Goal: Information Seeking & Learning: Understand process/instructions

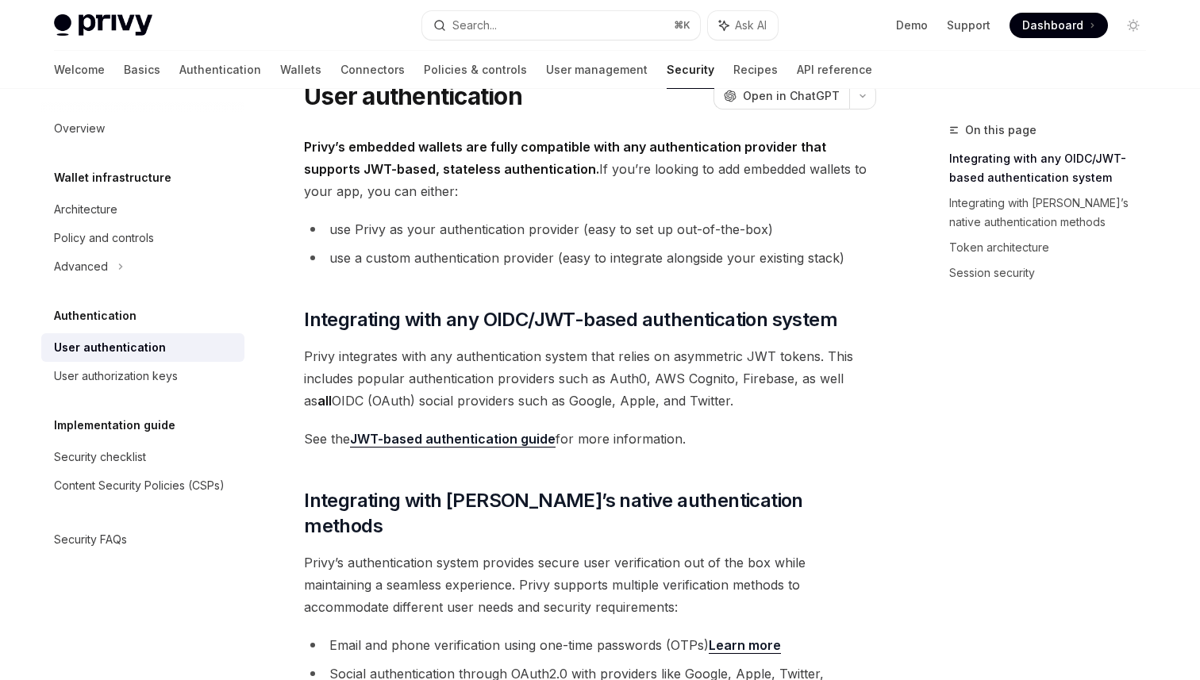
scroll to position [512, 0]
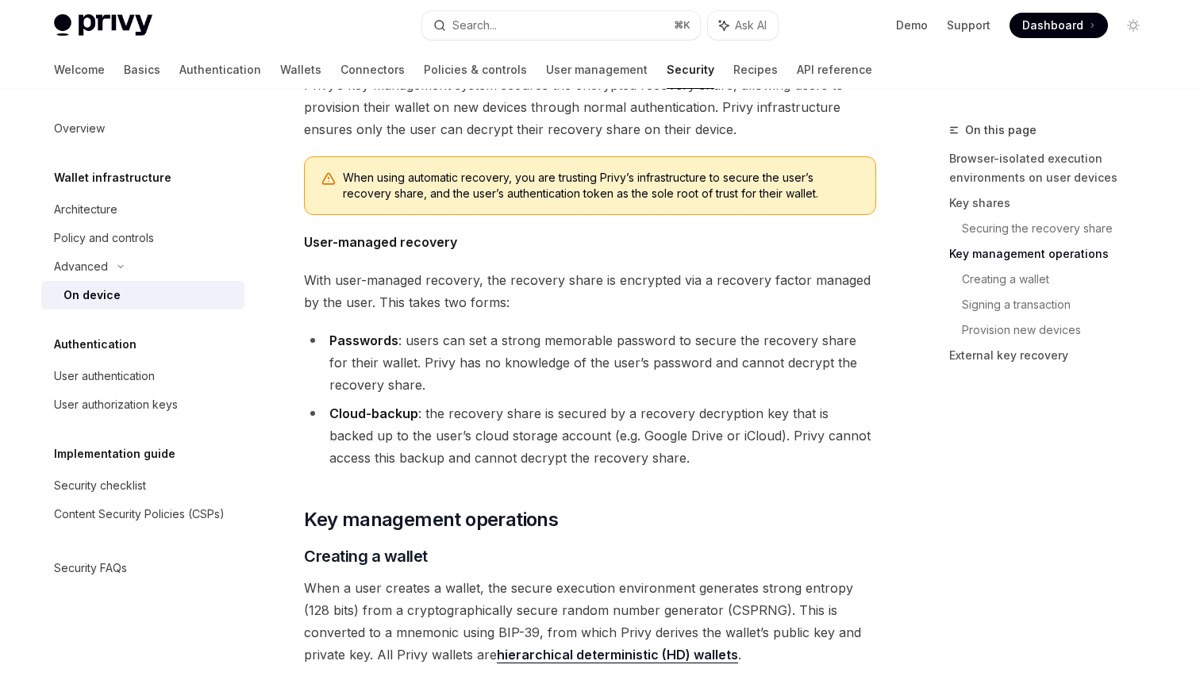
scroll to position [3615, 0]
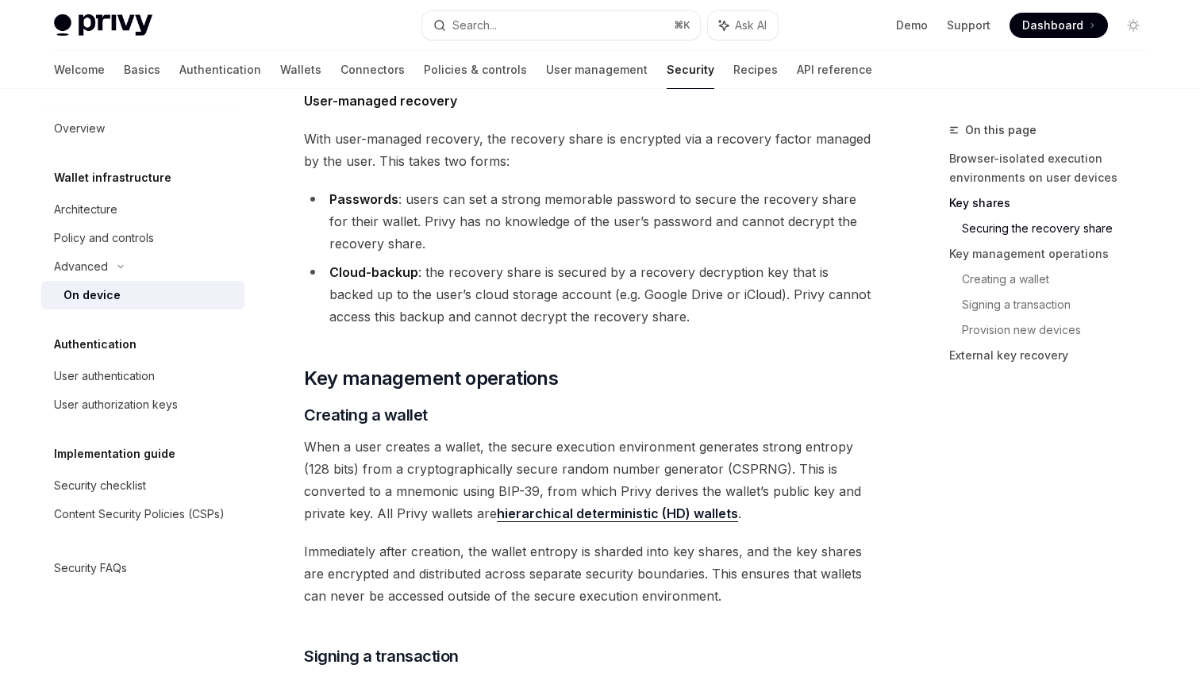
scroll to position [2260, 0]
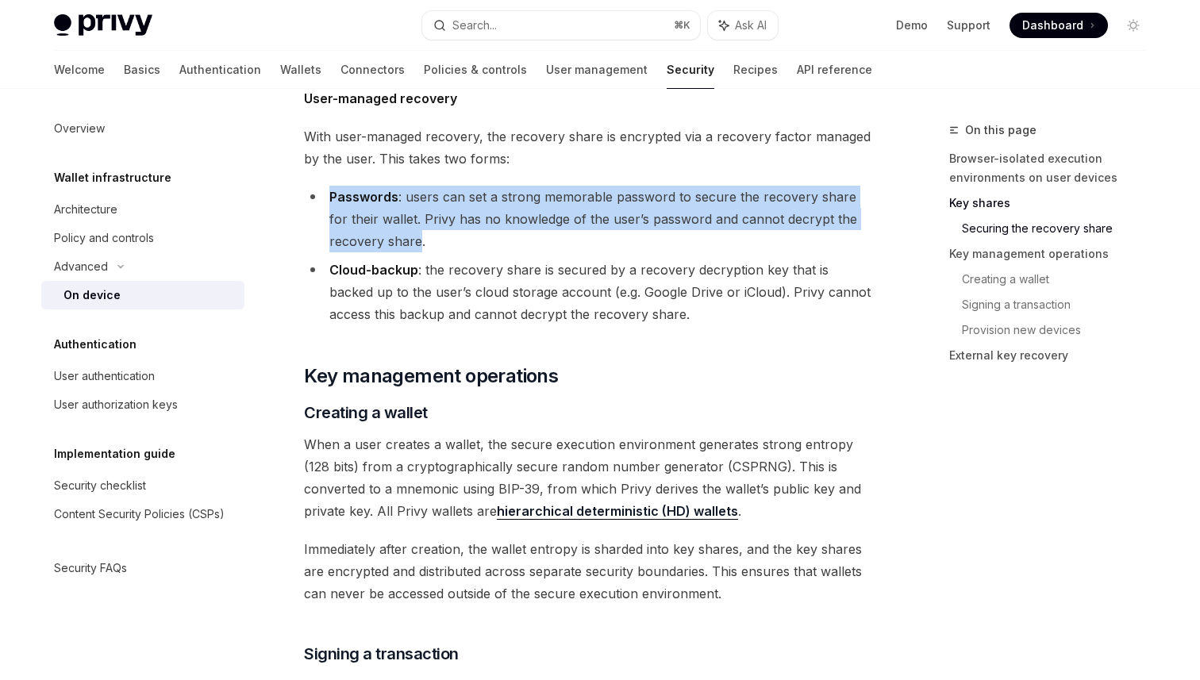
drag, startPoint x: 419, startPoint y: 241, endPoint x: 322, endPoint y: 189, distance: 109.7
click at [322, 189] on li "Passwords : users can set a strong memorable password to secure the recovery sh…" at bounding box center [590, 219] width 572 height 67
copy li "Passwords : users can set a strong memorable password to secure the recovery sh…"
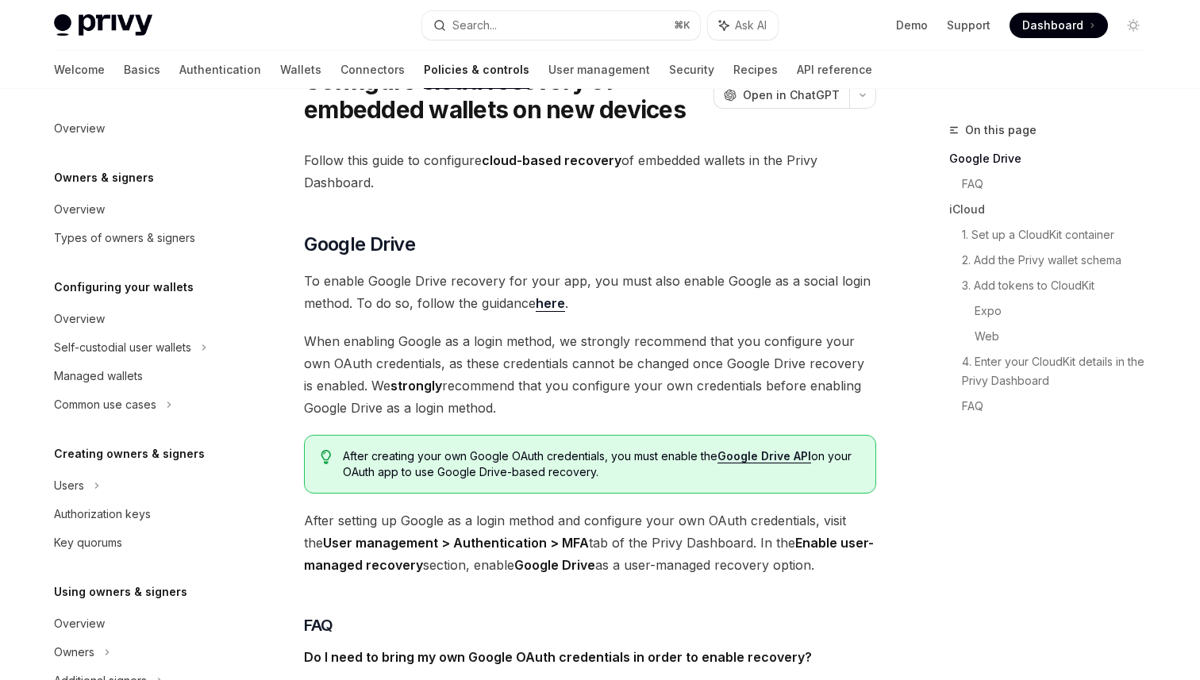
scroll to position [52, 0]
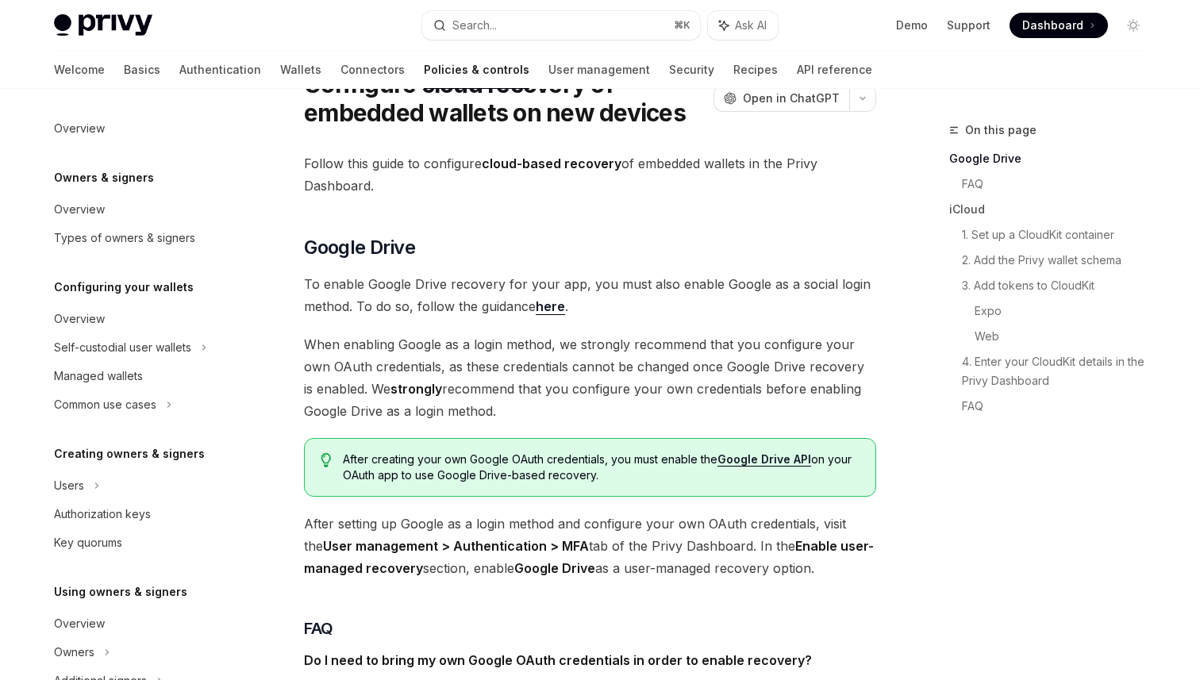
click at [551, 306] on link "here" at bounding box center [550, 306] width 29 height 17
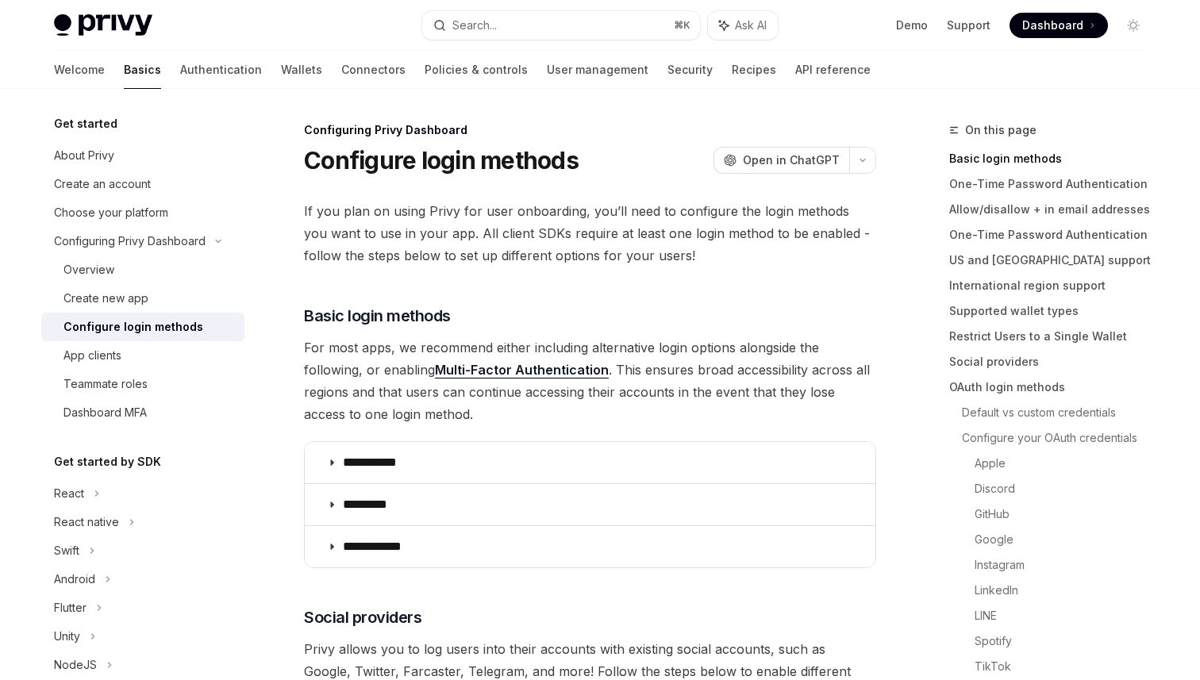
scroll to position [33, 0]
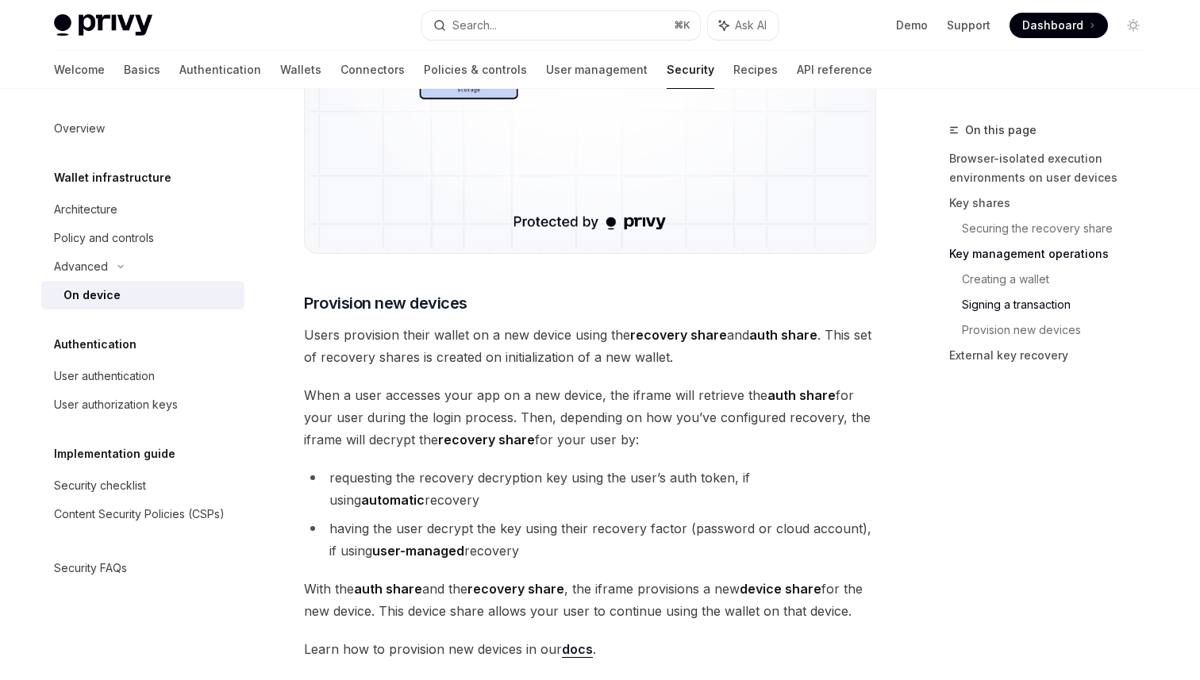
scroll to position [3415, 0]
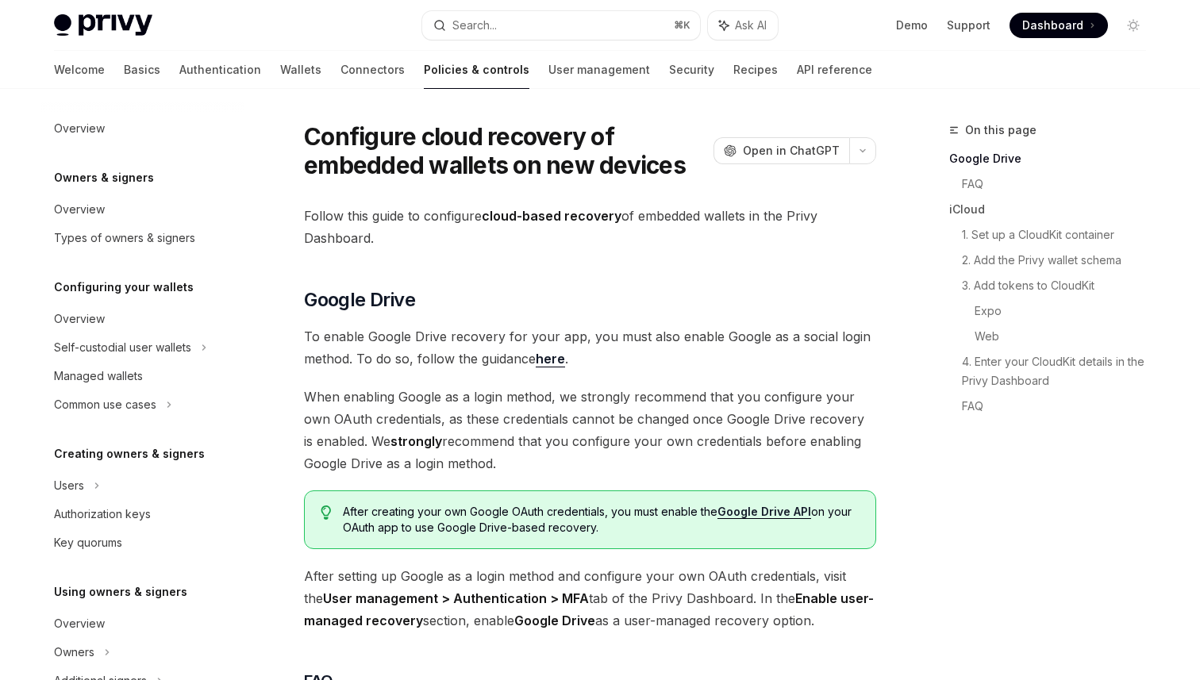
click at [741, 509] on link "Google Drive API" at bounding box center [765, 512] width 94 height 14
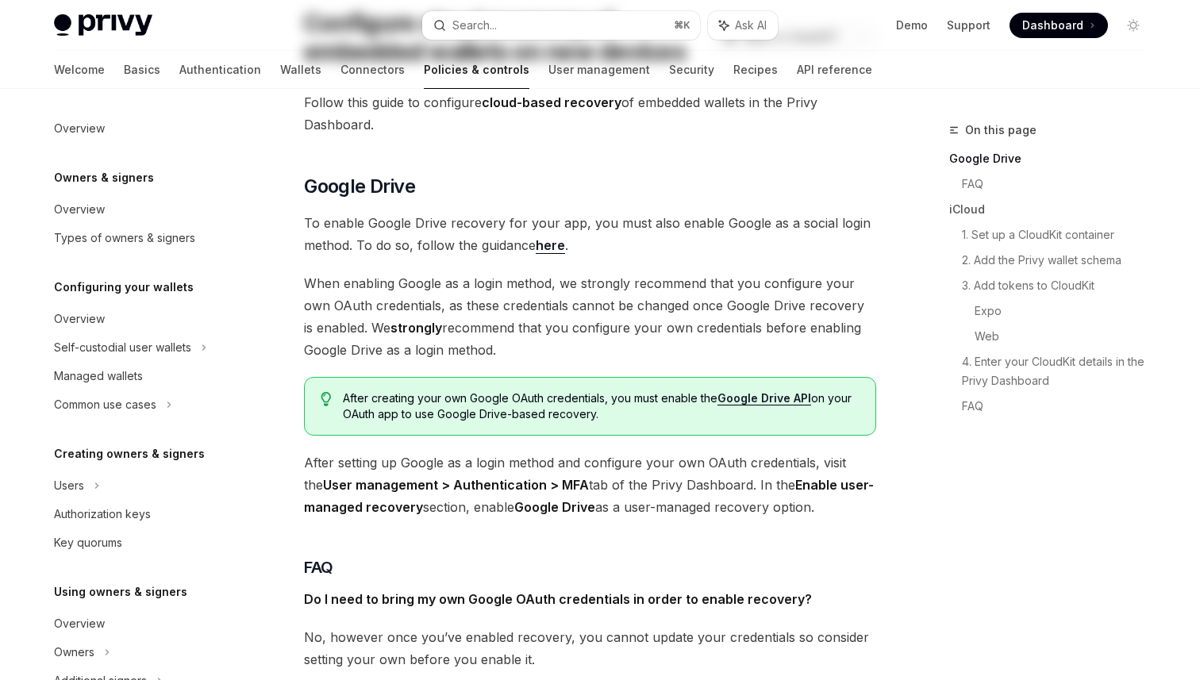
scroll to position [117, 0]
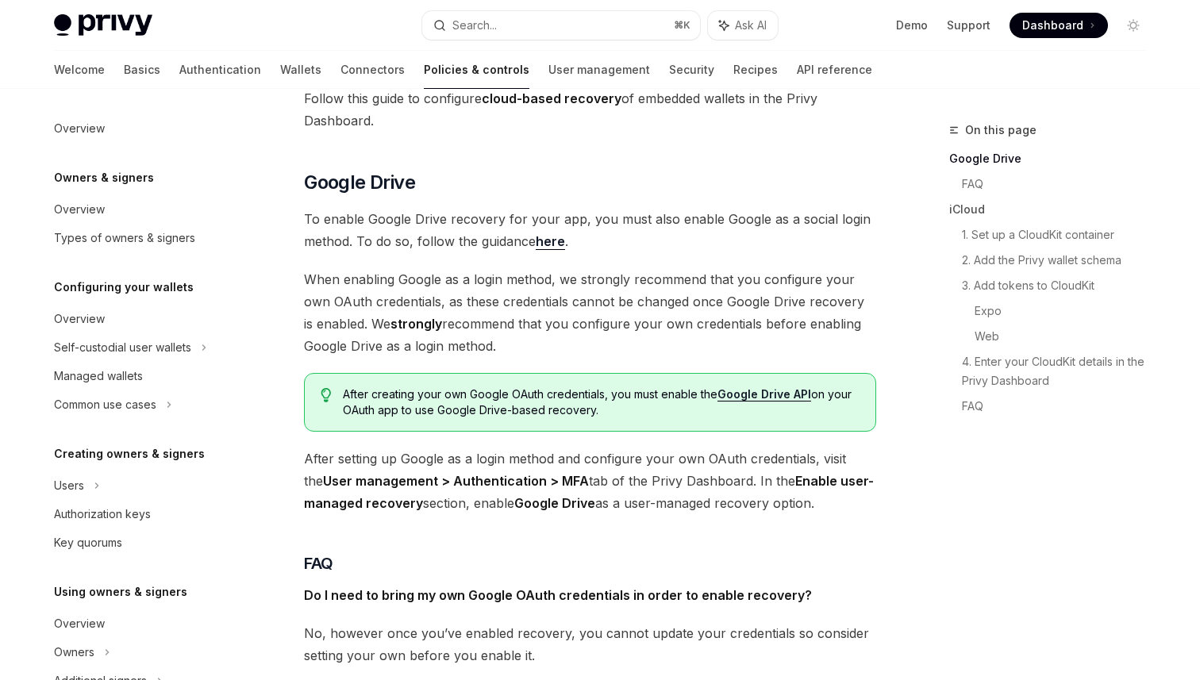
click at [547, 245] on link "here" at bounding box center [550, 241] width 29 height 17
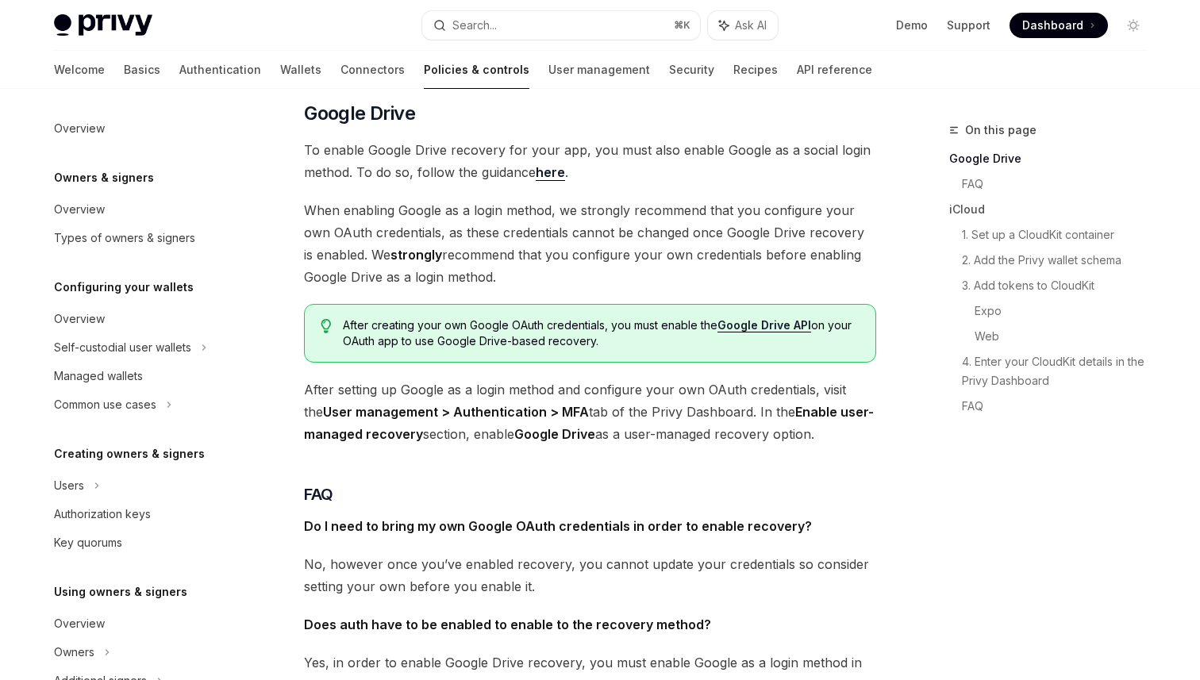
scroll to position [0, 0]
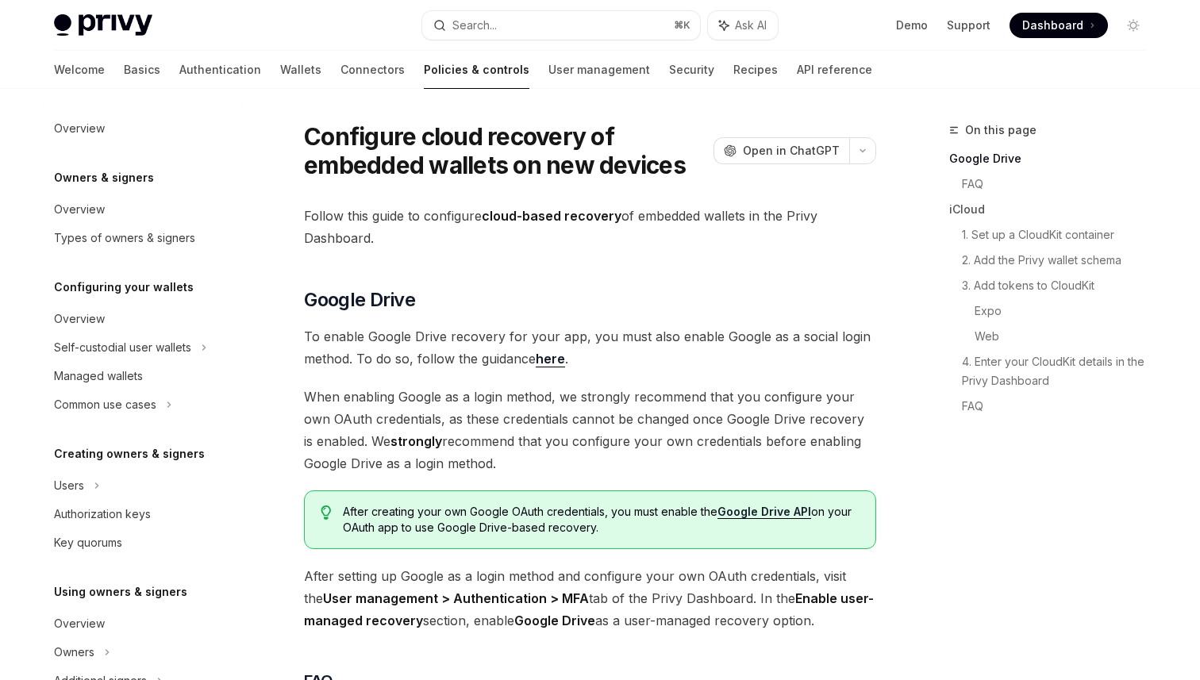
click at [311, 143] on h1 "Configure cloud recovery of embedded wallets on new devices" at bounding box center [505, 150] width 403 height 57
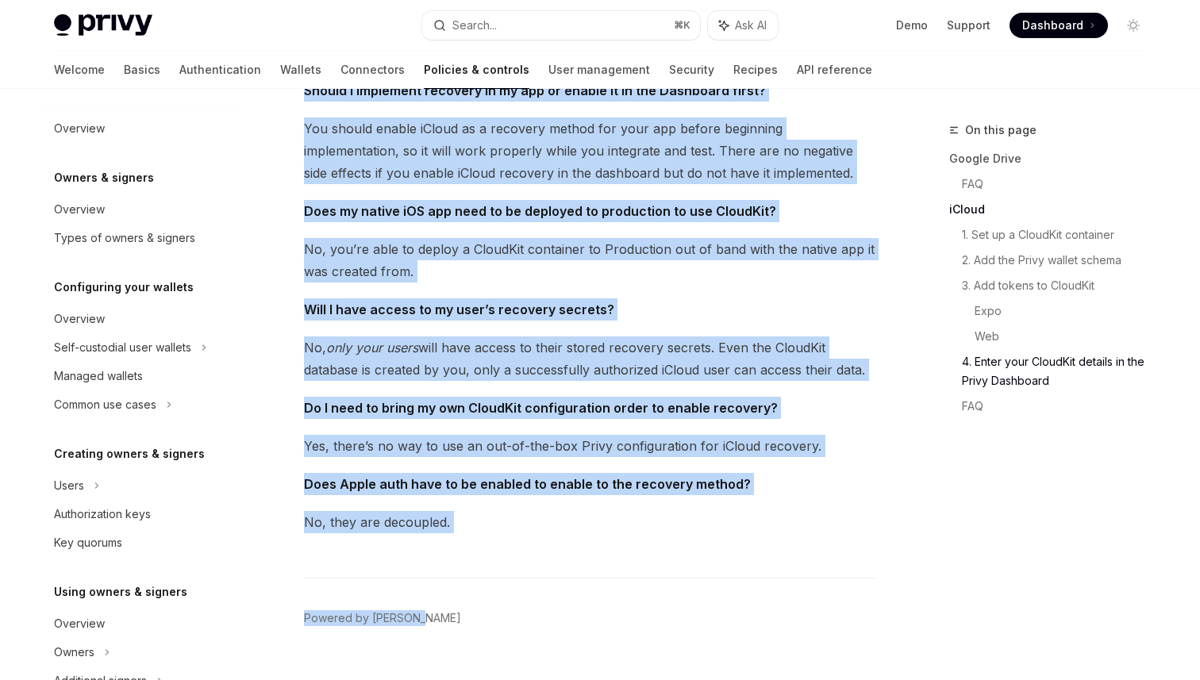
scroll to position [3001, 0]
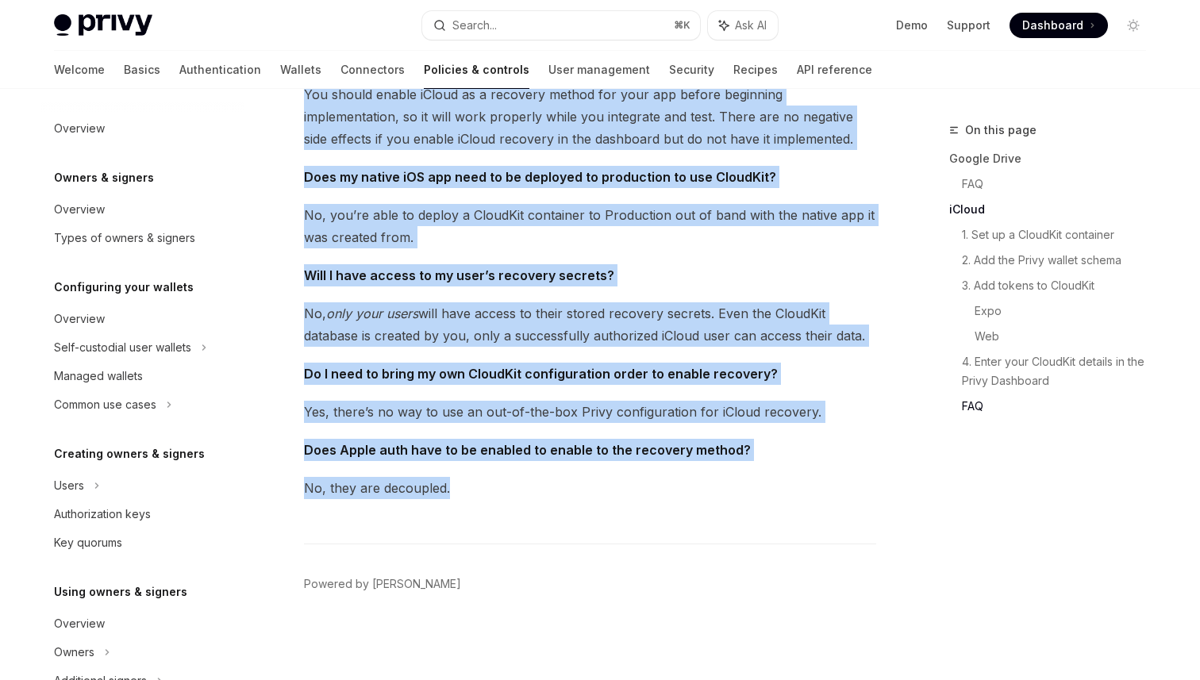
drag, startPoint x: 302, startPoint y: 135, endPoint x: 761, endPoint y: 496, distance: 583.3
copy div "Configure cloud recovery of embedded wallets on new devices OpenAI Open in Chat…"
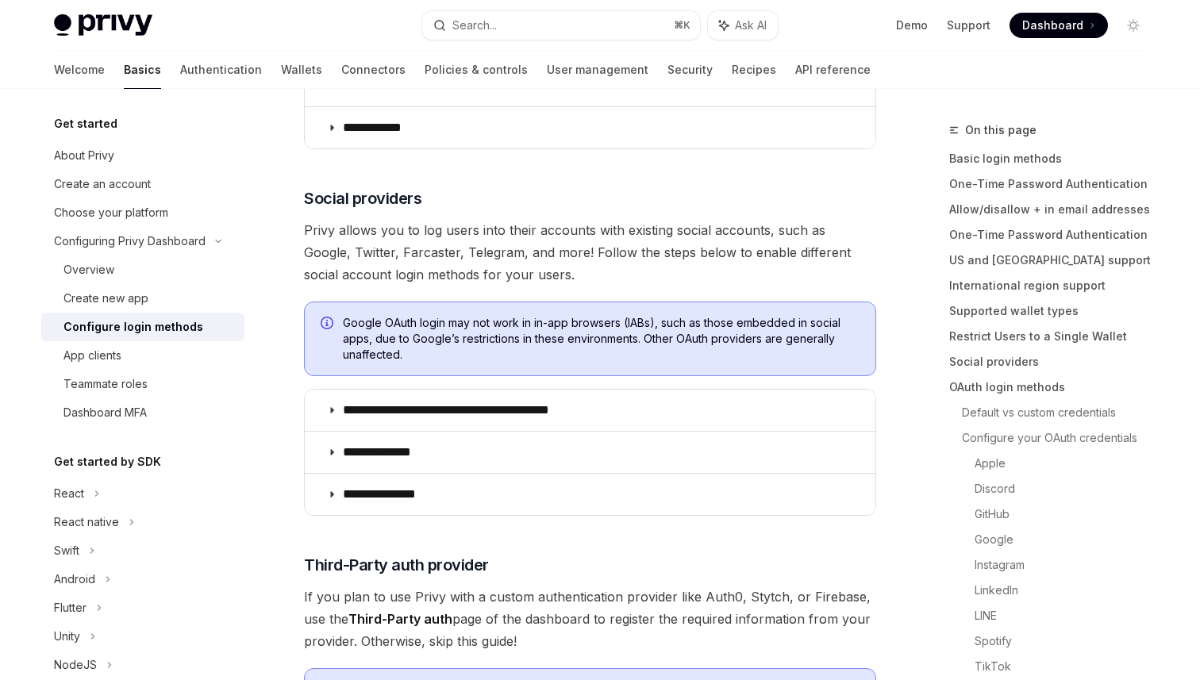
scroll to position [841, 0]
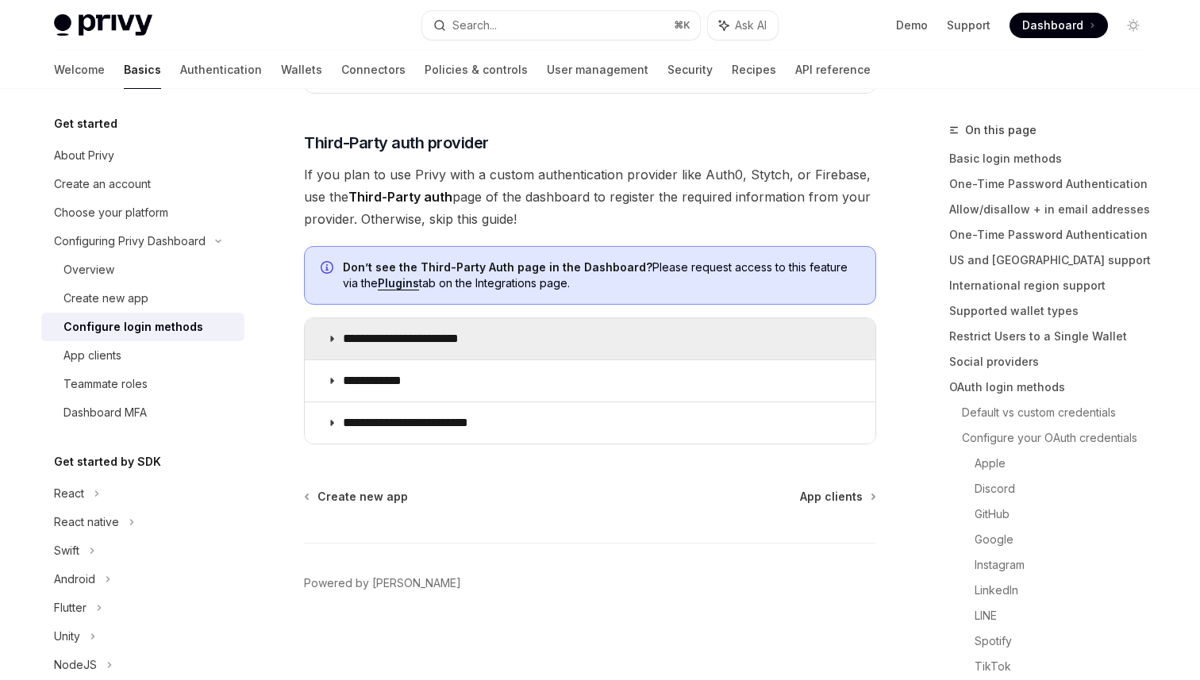
click at [329, 339] on icon at bounding box center [332, 339] width 10 height 10
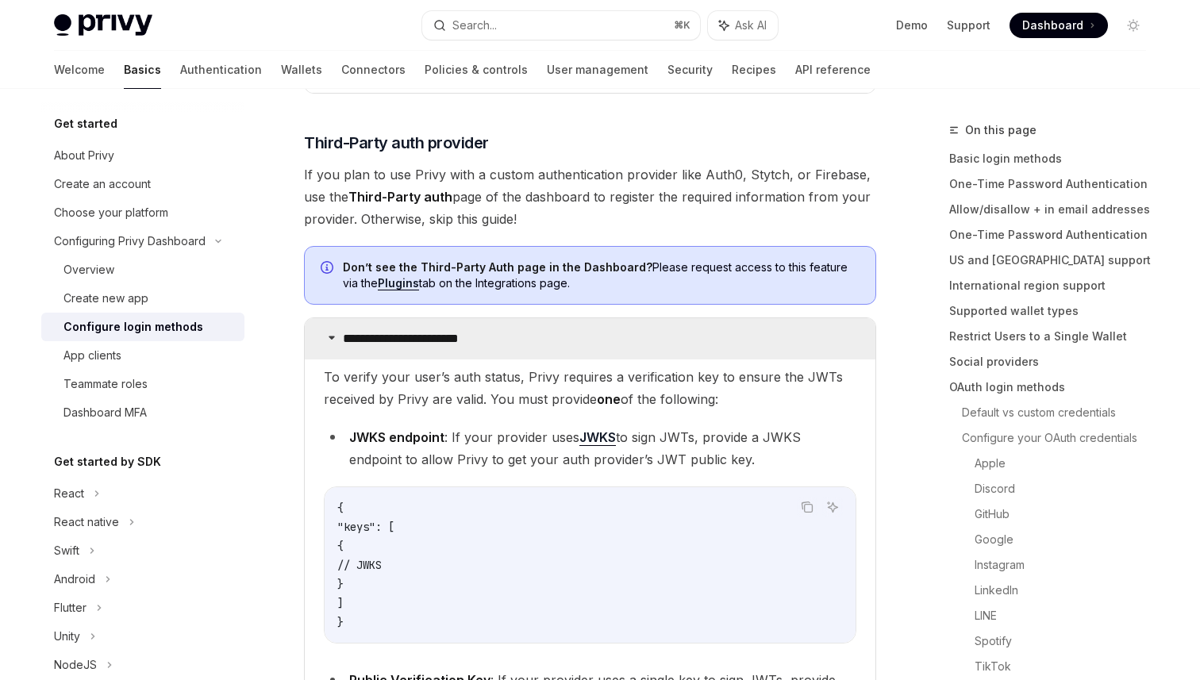
click at [329, 339] on icon at bounding box center [332, 338] width 10 height 10
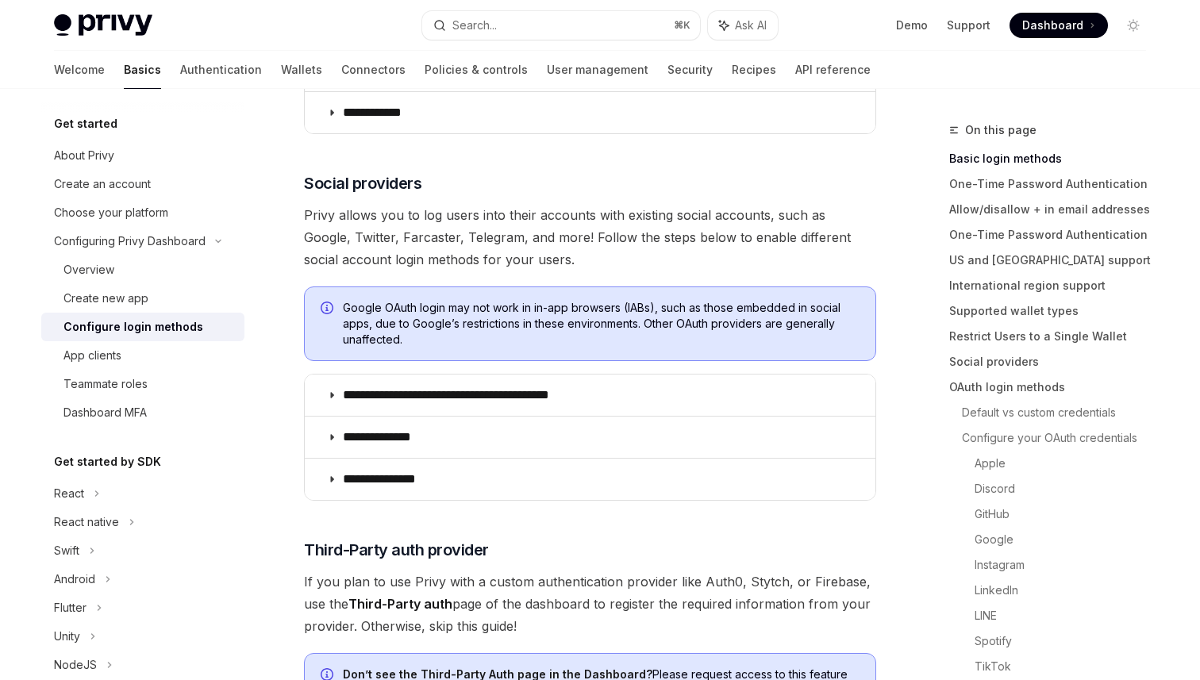
scroll to position [445, 0]
